Goal: Obtain resource: Download file/media

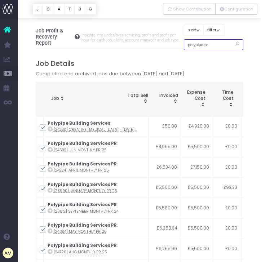
drag, startPoint x: 214, startPoint y: 46, endPoint x: 170, endPoint y: 45, distance: 44.3
click at [170, 46] on div "Job Profit & Recovery Report Insights into under/over-servicing, profit and pro…" at bounding box center [140, 37] width 208 height 24
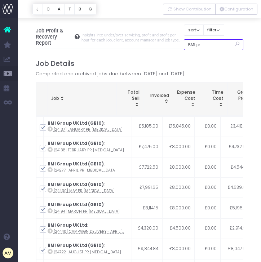
type input "BMI pr"
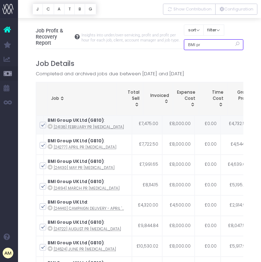
scroll to position [25, 0]
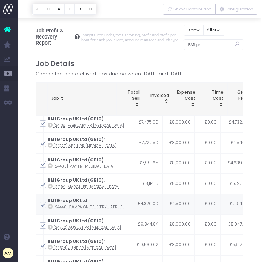
click at [43, 206] on span at bounding box center [43, 205] width 6 height 6
click at [50, 206] on input "checkbox" at bounding box center [52, 203] width 5 height 5
checkbox input "false"
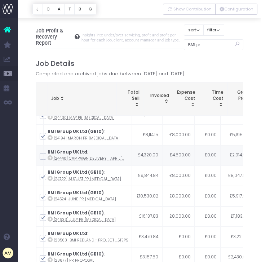
scroll to position [79, 0]
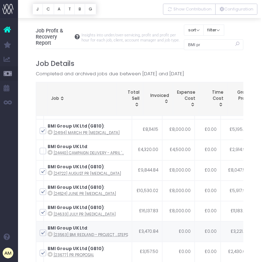
click at [43, 234] on span at bounding box center [43, 233] width 6 height 6
click at [50, 234] on input "checkbox" at bounding box center [52, 231] width 5 height 5
checkbox input "false"
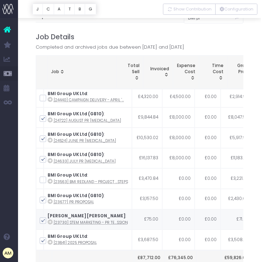
scroll to position [33, 0]
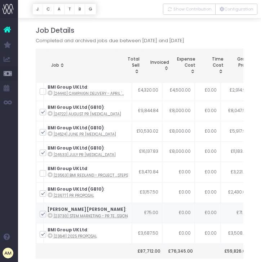
click at [41, 216] on span at bounding box center [43, 214] width 6 height 6
click at [50, 215] on input "checkbox" at bounding box center [52, 212] width 5 height 5
checkbox input "false"
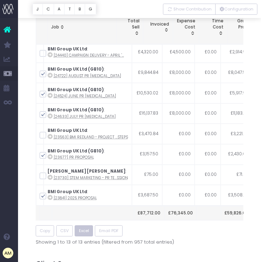
drag, startPoint x: 82, startPoint y: 234, endPoint x: 135, endPoint y: 245, distance: 54.8
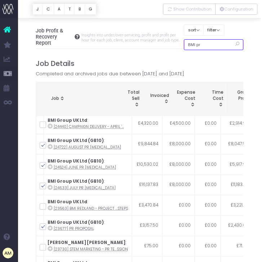
click at [214, 45] on input "BMI pr" at bounding box center [213, 44] width 59 height 11
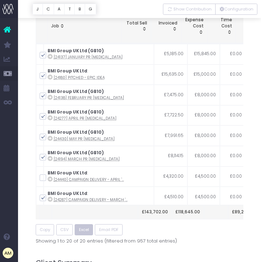
click at [84, 233] on button "Excel" at bounding box center [84, 229] width 18 height 11
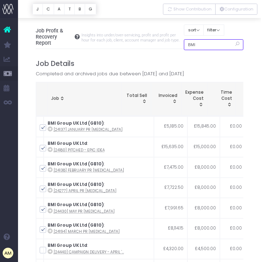
drag, startPoint x: 202, startPoint y: 41, endPoint x: 262, endPoint y: 44, distance: 59.9
click at [261, 44] on html "Oh my... this is bad. wayahead wasn't able to load this page. Please contact su…" at bounding box center [130, 131] width 261 height 262
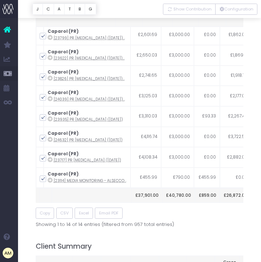
scroll to position [95, 0]
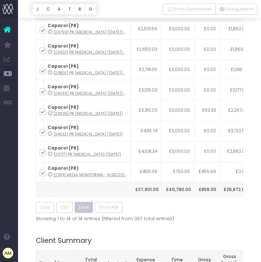
click at [79, 209] on span "Excel" at bounding box center [84, 207] width 10 height 6
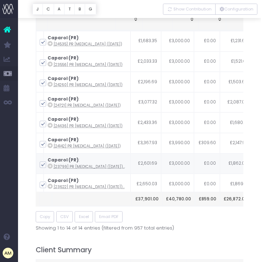
scroll to position [0, 0]
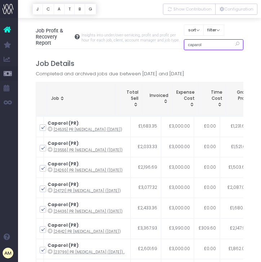
drag, startPoint x: 207, startPoint y: 48, endPoint x: 128, endPoint y: 37, distance: 80.3
click at [128, 37] on div "Job Profit & Recovery Report Insights into under/over-servicing, profit and pro…" at bounding box center [140, 37] width 208 height 24
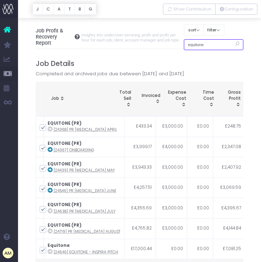
type input "equitone"
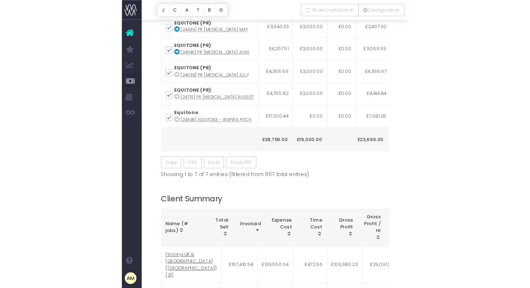
scroll to position [141, 0]
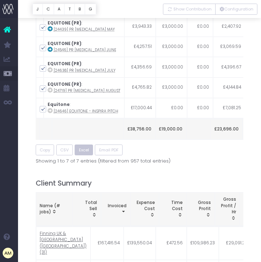
click at [79, 151] on span "Excel" at bounding box center [84, 150] width 10 height 6
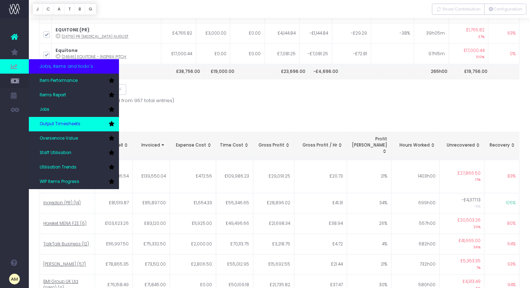
scroll to position [181, 0]
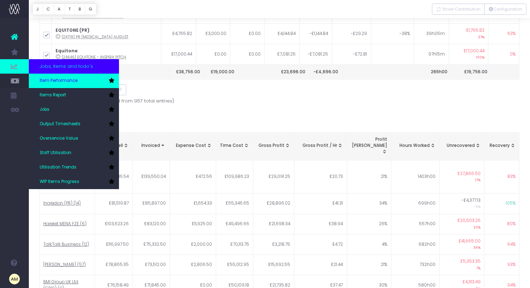
click at [60, 81] on span "Item Performance" at bounding box center [59, 80] width 38 height 6
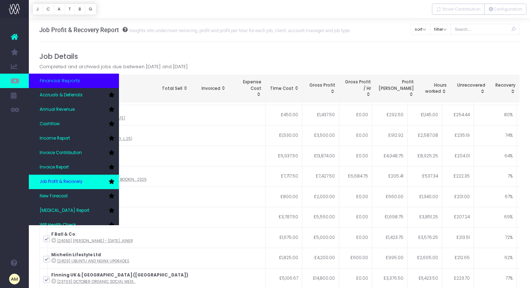
scroll to position [22, 0]
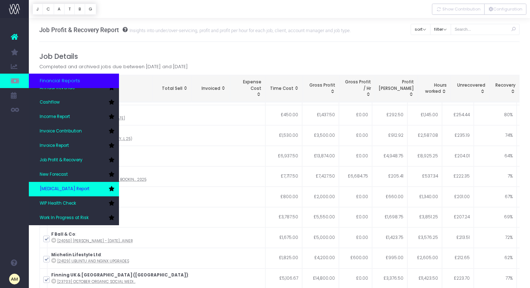
click at [73, 189] on link "[MEDICAL_DATA] Report" at bounding box center [74, 189] width 90 height 14
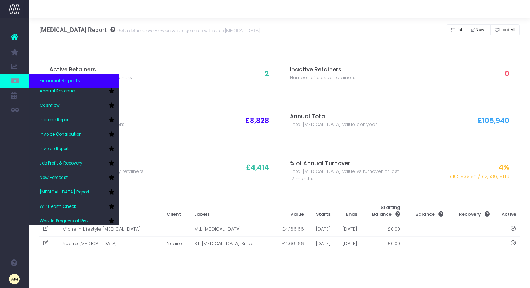
scroll to position [22, 0]
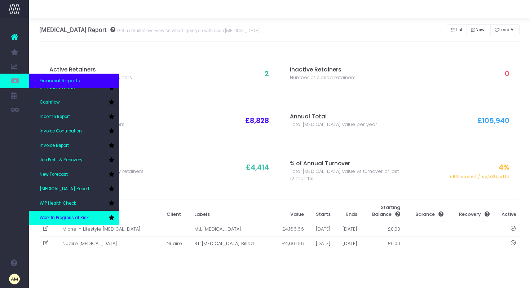
click at [59, 218] on span "Work In Progress at Risk" at bounding box center [64, 217] width 49 height 6
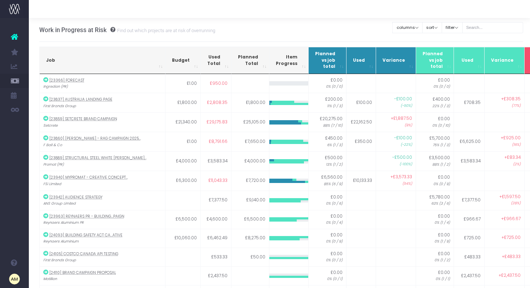
click at [9, 40] on link at bounding box center [14, 37] width 29 height 16
